Goal: Task Accomplishment & Management: Use online tool/utility

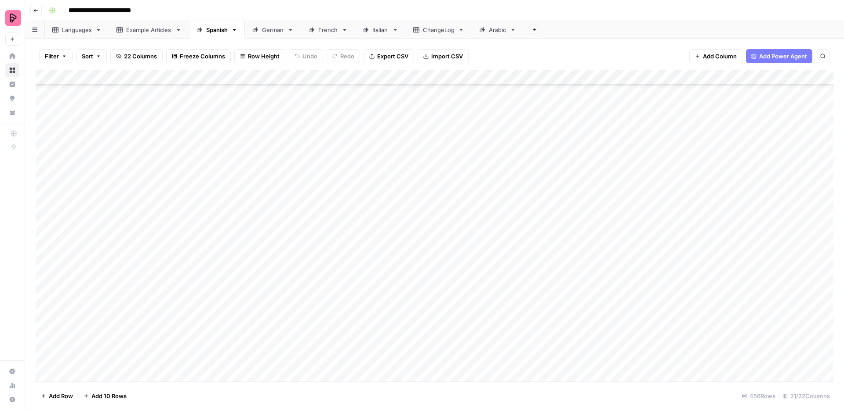
scroll to position [6271, 0]
click at [672, 182] on div "Add Column" at bounding box center [434, 226] width 797 height 312
click at [674, 199] on div "Add Column" at bounding box center [434, 226] width 797 height 312
click at [672, 215] on div "Add Column" at bounding box center [434, 226] width 797 height 312
click at [673, 232] on div "Add Column" at bounding box center [434, 226] width 797 height 312
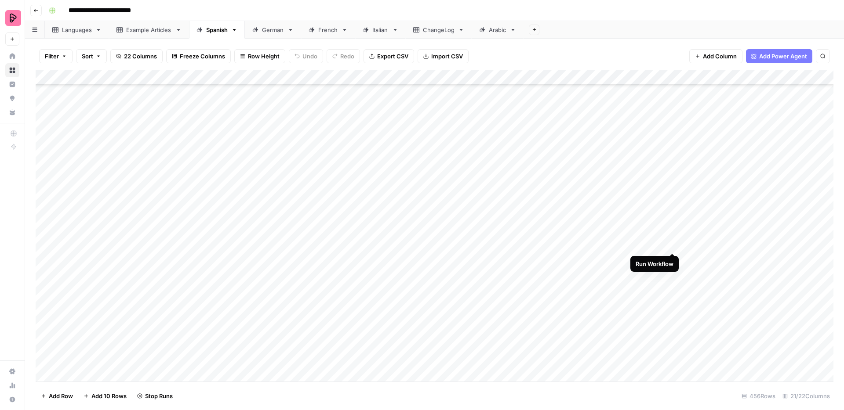
click at [674, 243] on div "Add Column" at bounding box center [434, 226] width 797 height 312
click at [671, 260] on div "Add Column" at bounding box center [434, 226] width 797 height 312
click at [671, 274] on div "Add Column" at bounding box center [434, 226] width 797 height 312
click at [672, 286] on div "Add Column" at bounding box center [434, 226] width 797 height 312
click at [673, 304] on div "Add Column" at bounding box center [434, 226] width 797 height 312
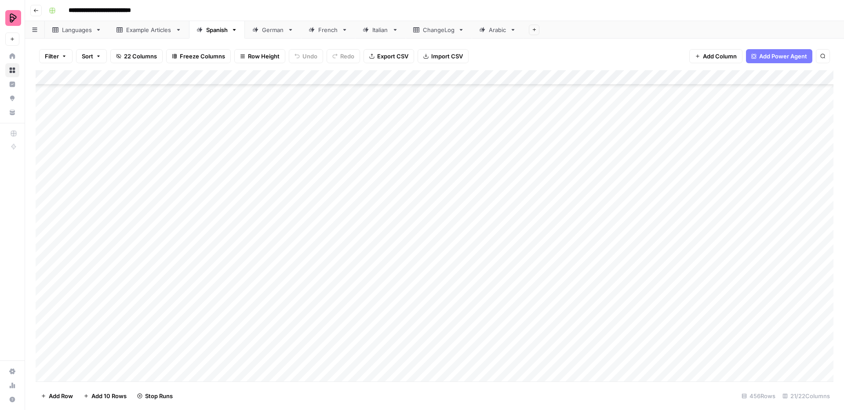
scroll to position [6406, 0]
click at [672, 184] on div "Add Column" at bounding box center [434, 226] width 797 height 312
click at [671, 196] on div "Add Column" at bounding box center [434, 226] width 797 height 312
click at [671, 214] on div "Add Column" at bounding box center [434, 226] width 797 height 312
click at [669, 228] on div "Add Column" at bounding box center [434, 226] width 797 height 312
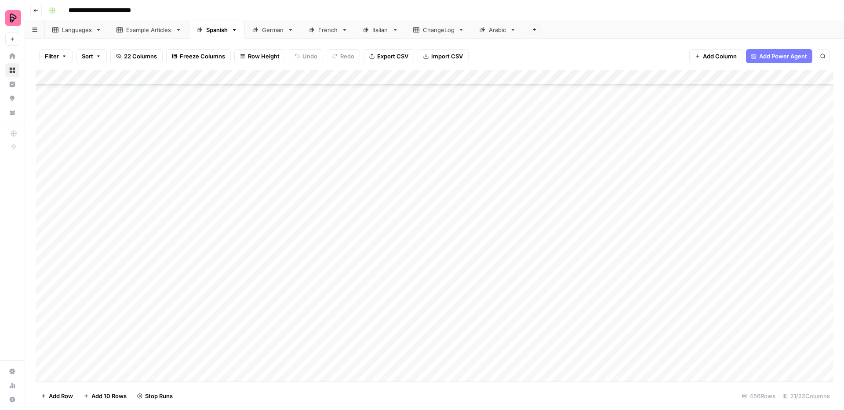
click at [671, 243] on div "Add Column" at bounding box center [434, 226] width 797 height 312
click at [672, 259] on div "Add Column" at bounding box center [434, 226] width 797 height 312
click at [674, 273] on div "Add Column" at bounding box center [434, 226] width 797 height 312
click at [674, 287] on div "Add Column" at bounding box center [434, 226] width 797 height 312
click at [674, 303] on div "Add Column" at bounding box center [434, 226] width 797 height 312
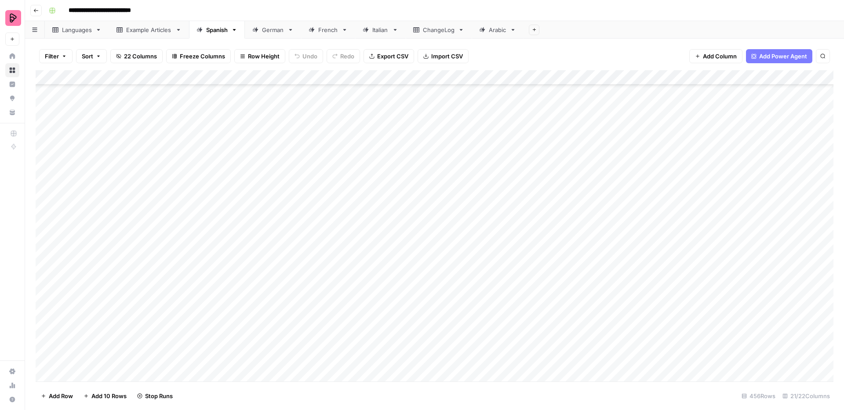
click at [674, 291] on div "Add Column" at bounding box center [434, 226] width 797 height 312
click at [674, 319] on div "Add Column" at bounding box center [434, 226] width 797 height 312
click at [672, 211] on div "Add Column" at bounding box center [434, 226] width 797 height 312
click at [671, 228] on div "Add Column" at bounding box center [434, 226] width 797 height 312
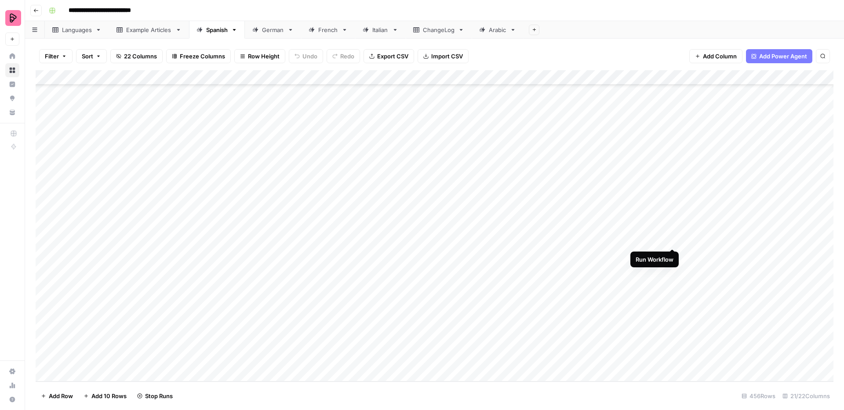
click at [670, 237] on div "Add Column" at bounding box center [434, 226] width 797 height 312
click at [671, 226] on div "Add Column" at bounding box center [434, 226] width 797 height 312
click at [674, 254] on div "Add Column" at bounding box center [434, 226] width 797 height 312
click at [672, 269] on div "Add Column" at bounding box center [434, 226] width 797 height 312
click at [671, 288] on div "Add Column" at bounding box center [434, 226] width 797 height 312
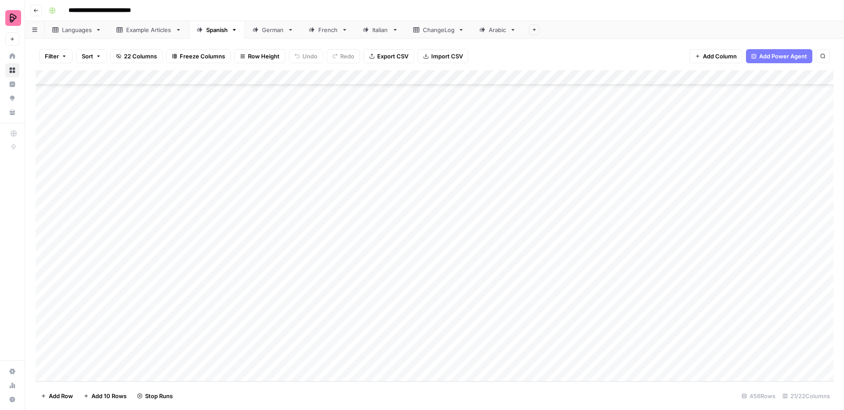
click at [671, 299] on div "Add Column" at bounding box center [434, 226] width 797 height 312
click at [673, 310] on div "Add Column" at bounding box center [434, 226] width 797 height 312
click at [672, 327] on div "Add Column" at bounding box center [434, 226] width 797 height 312
click at [671, 344] on div "Add Column" at bounding box center [434, 226] width 797 height 312
click at [671, 356] on div "Add Column" at bounding box center [434, 226] width 797 height 312
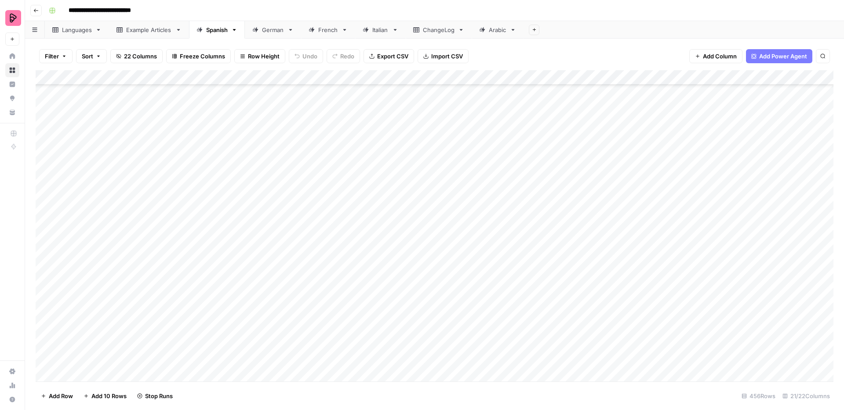
scroll to position [6287, 0]
